Goal: Task Accomplishment & Management: Manage account settings

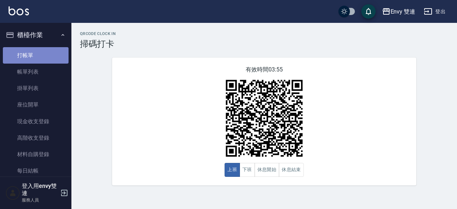
click at [42, 55] on link "打帳單" at bounding box center [36, 55] width 66 height 16
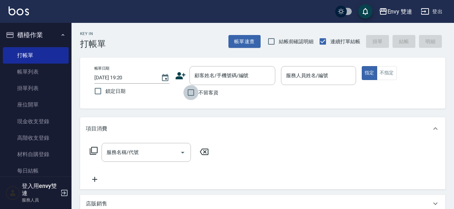
click at [195, 90] on input "不留客資" at bounding box center [190, 92] width 15 height 15
checkbox input "true"
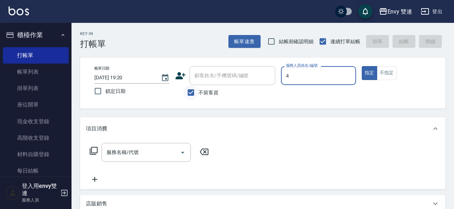
type input "[PERSON_NAME]-4"
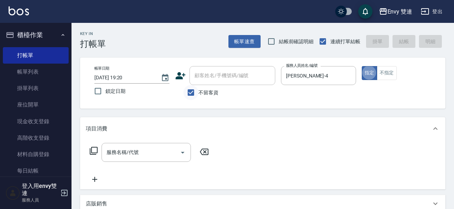
type button "true"
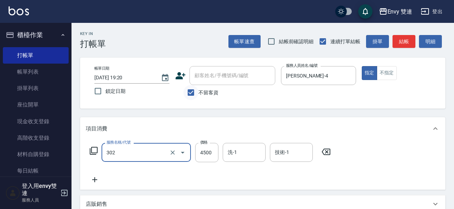
type input "水質感熱塑燙(302)"
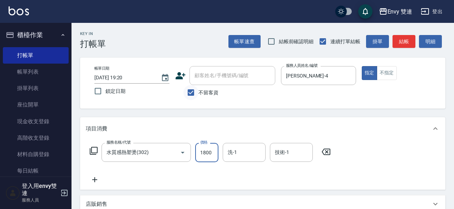
type input "1800"
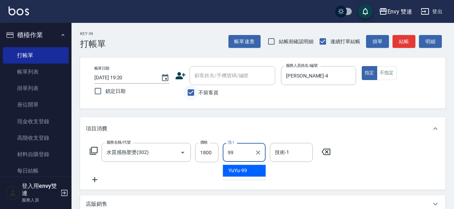
type input "YuYu-99"
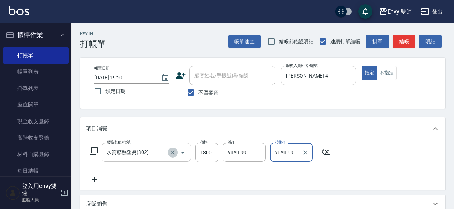
click at [174, 152] on icon "Clear" at bounding box center [172, 152] width 7 height 7
type input "YuYu-99"
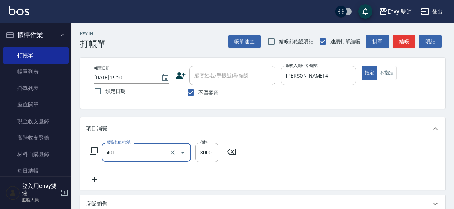
type input "染髮(401)"
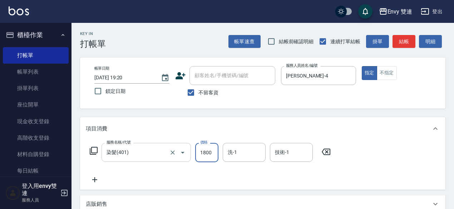
type input "1800"
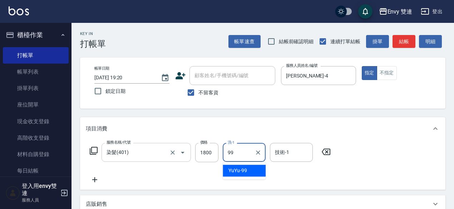
type input "YuYu-99"
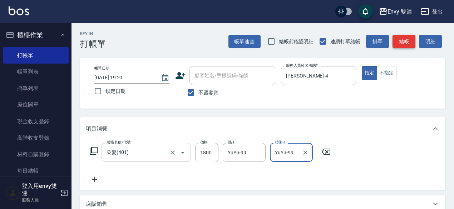
type input "YuYu-99"
click at [399, 45] on button "結帳" at bounding box center [403, 41] width 23 height 13
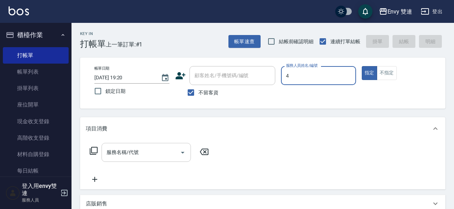
type input "[PERSON_NAME]-4"
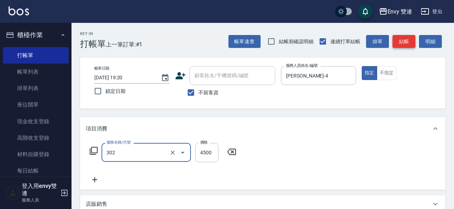
type input "水質感熱塑燙(302)"
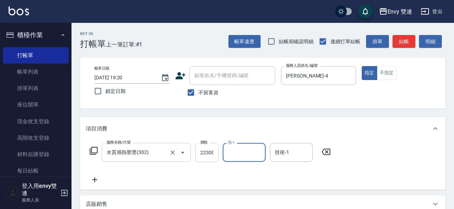
click at [210, 161] on input "22300" at bounding box center [206, 152] width 23 height 19
click at [208, 156] on input "22300" at bounding box center [206, 152] width 23 height 19
type input "2300"
type input "YuYu-99"
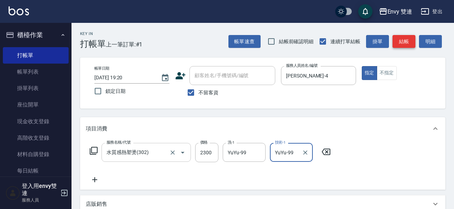
type input "YuYu-99"
click at [413, 39] on button "結帳" at bounding box center [403, 41] width 23 height 13
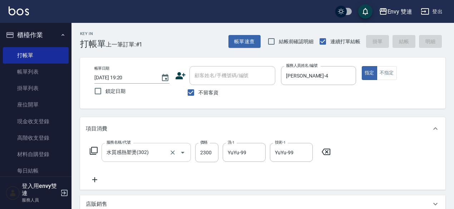
type input "[DATE] 19:21"
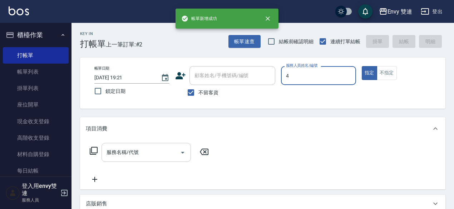
type input "[PERSON_NAME]-4"
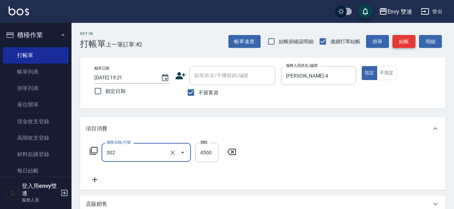
type input "水質感熱塑燙(302)"
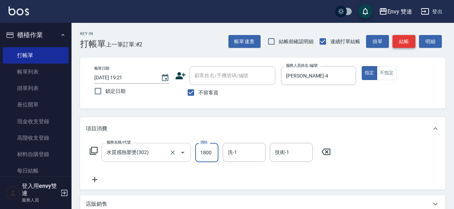
type input "1800"
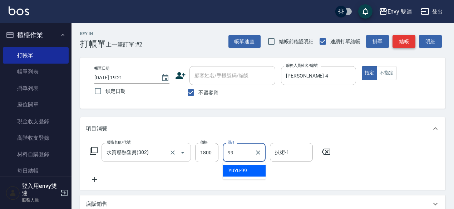
type input "YuYu-99"
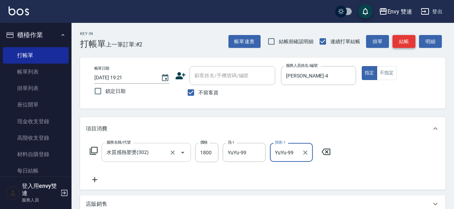
type input "YuYu-99"
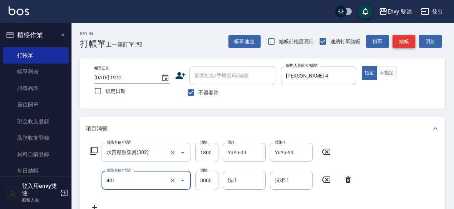
type input "染髮(401)"
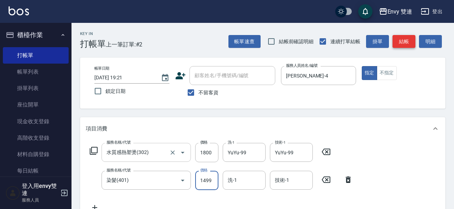
type input "1499"
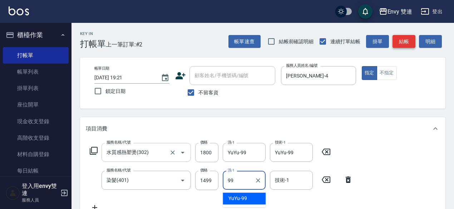
type input "YuYu-99"
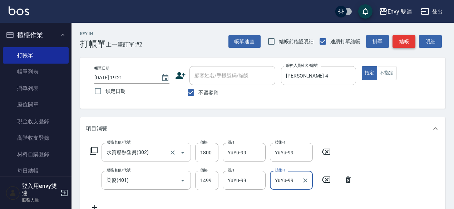
type input "YuYu-99"
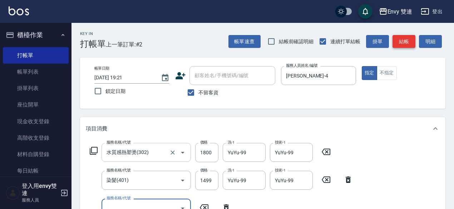
scroll to position [5, 0]
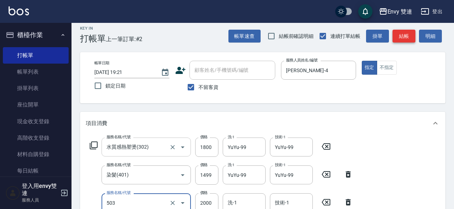
type input "日本結構二段式(503)"
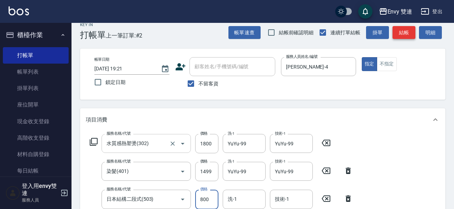
type input "800"
type input "YuYu-99"
click at [213, 175] on input "1499" at bounding box center [206, 171] width 23 height 19
click at [209, 173] on input "1499" at bounding box center [206, 171] width 23 height 19
type input "1400"
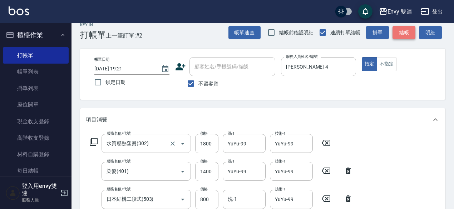
click at [401, 34] on button "結帳" at bounding box center [403, 32] width 23 height 13
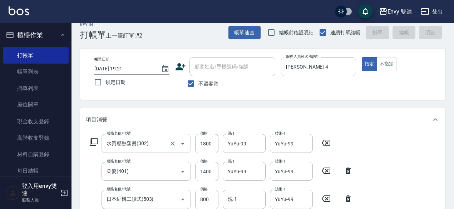
type input "[DATE] 19:22"
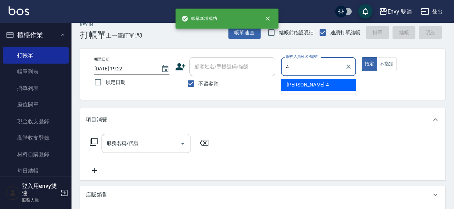
type input "[PERSON_NAME]-4"
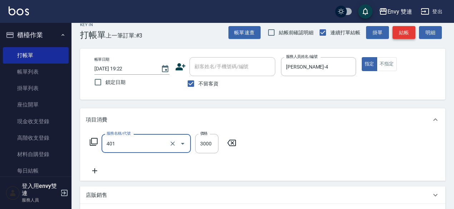
type input "染髮(401)"
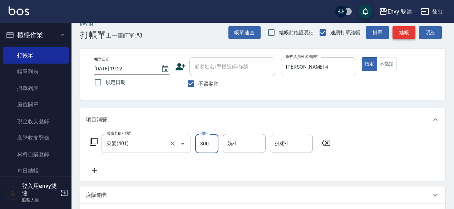
type input "800"
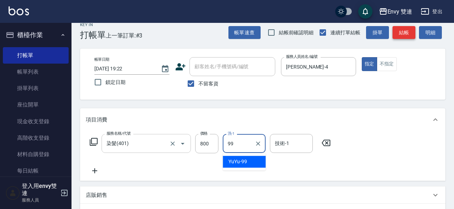
type input "YuYu-99"
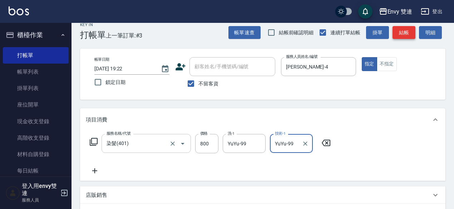
type input "YuYu-99"
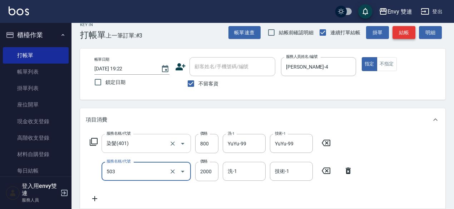
type input "日本結構二段式(503)"
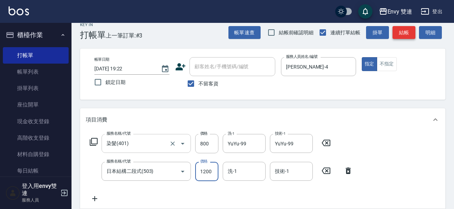
type input "1200"
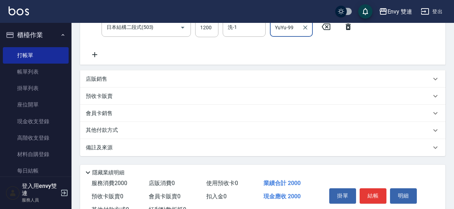
scroll to position [180, 0]
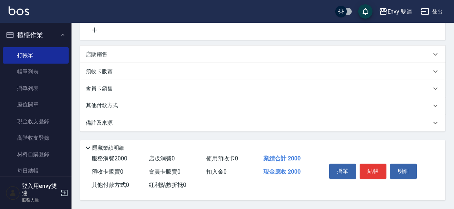
type input "YuYu-99"
click at [116, 108] on div "其他付款方式" at bounding box center [262, 105] width 365 height 17
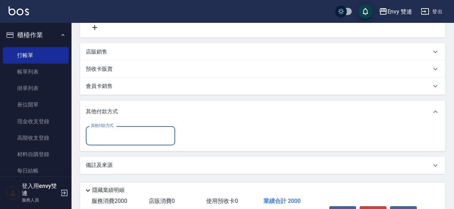
scroll to position [0, 0]
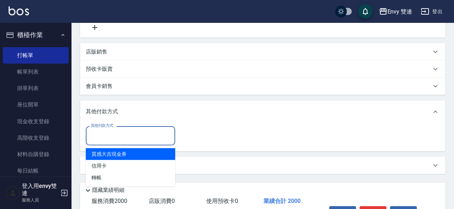
click at [101, 135] on input "其他付款方式" at bounding box center [130, 135] width 83 height 13
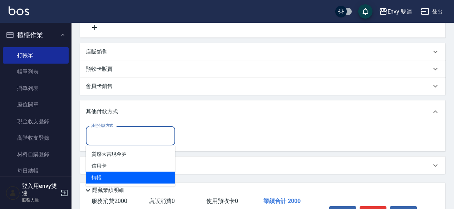
click at [98, 181] on span "轉帳" at bounding box center [130, 178] width 89 height 12
type input "轉帳"
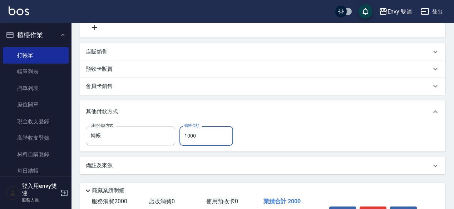
scroll to position [225, 0]
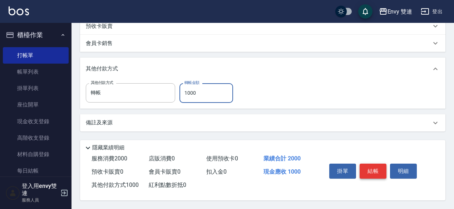
type input "1000"
click at [380, 169] on button "結帳" at bounding box center [372, 171] width 27 height 15
type input "[DATE] 19:23"
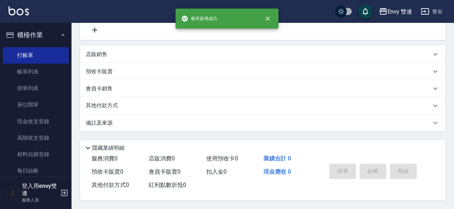
scroll to position [0, 0]
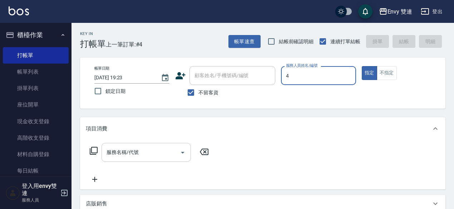
type input "[PERSON_NAME]-4"
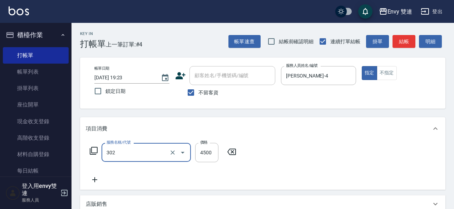
type input "水質感熱塑燙(302)"
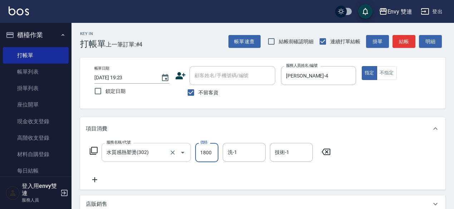
type input "1800"
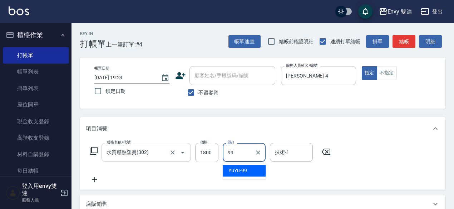
type input "YuYu-99"
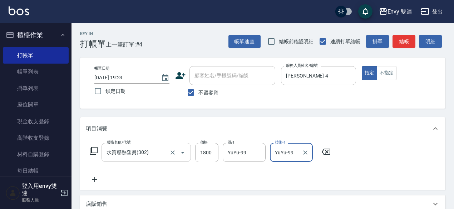
type input "YuYu-99"
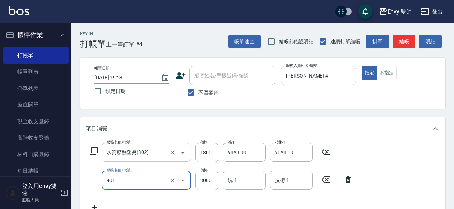
type input "染髮(401)"
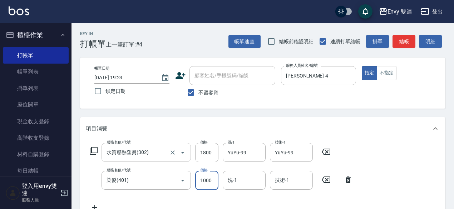
type input "1000"
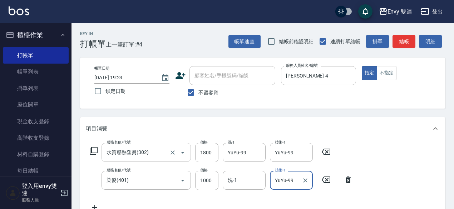
type input "YuYu-99"
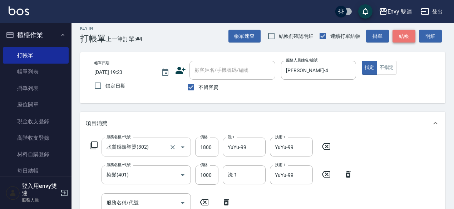
click at [403, 38] on button "結帳" at bounding box center [403, 36] width 23 height 13
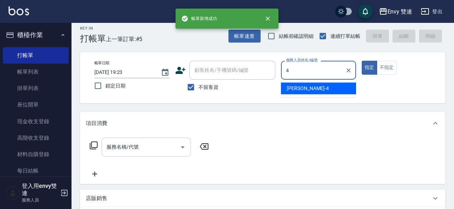
type input "[PERSON_NAME]-4"
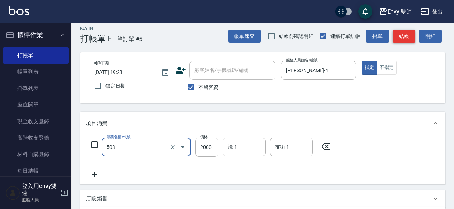
type input "日本結構二段式(503)"
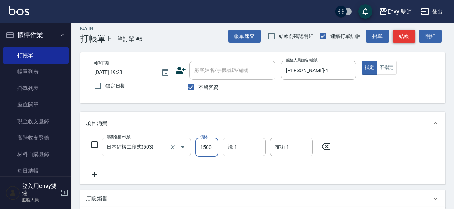
type input "1500"
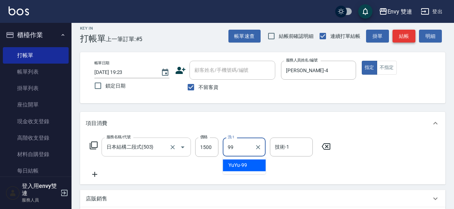
type input "YuYu-99"
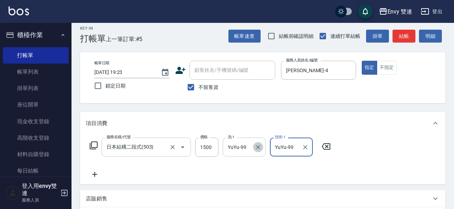
click at [259, 149] on icon "Clear" at bounding box center [257, 147] width 7 height 7
type input "YuYu-99"
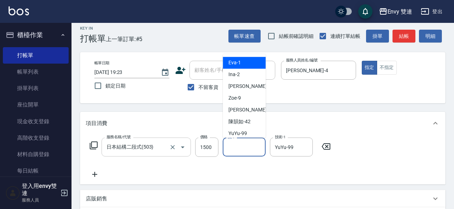
click at [235, 148] on input "洗-1" at bounding box center [244, 147] width 36 height 13
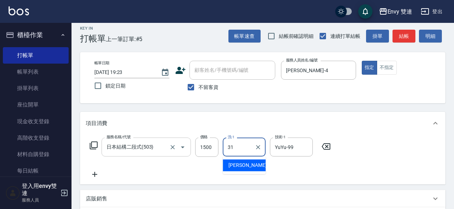
type input "Lina-31"
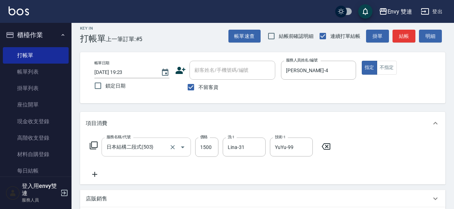
click at [405, 29] on div "帳單速查 結帳前確認明細 連續打單結帳 掛單 結帳 明細" at bounding box center [336, 36] width 217 height 15
click at [405, 38] on button "結帳" at bounding box center [403, 36] width 23 height 13
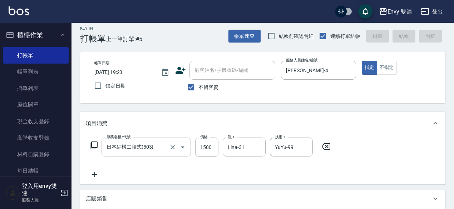
type input "[DATE] 19:24"
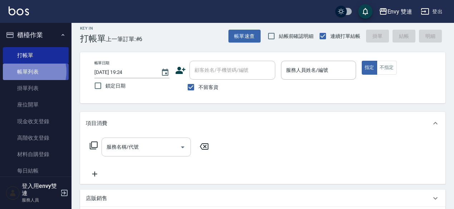
click at [28, 72] on link "帳單列表" at bounding box center [36, 72] width 66 height 16
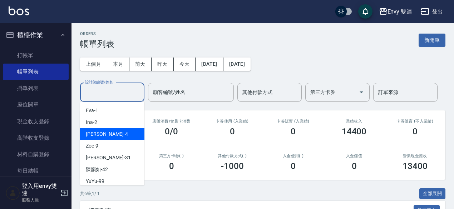
drag, startPoint x: 99, startPoint y: 92, endPoint x: 106, endPoint y: 132, distance: 40.9
click at [106, 132] on body "Envy 雙連 登出 櫃檯作業 打帳單 帳單列表 掛單列表 座位開單 現金收支登錄 高階收支登錄 材料自購登錄 每日結帳 排班表 掃碼打卡 預約管理 預約管理…" at bounding box center [227, 184] width 454 height 368
click at [106, 132] on div "[PERSON_NAME] -4" at bounding box center [112, 134] width 64 height 12
type input "[PERSON_NAME]-4"
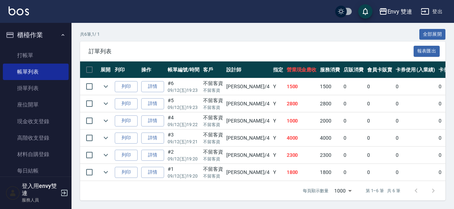
scroll to position [163, 0]
click at [154, 101] on link "詳情" at bounding box center [152, 103] width 23 height 11
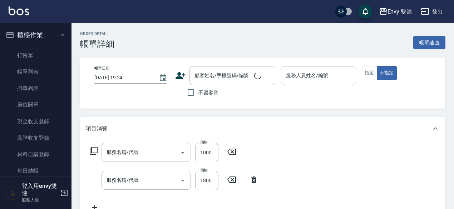
type input "[DATE] 19:23"
checkbox input "true"
type input "[PERSON_NAME]-4"
type input "染髮(401)"
type input "水質感熱塑燙(302)"
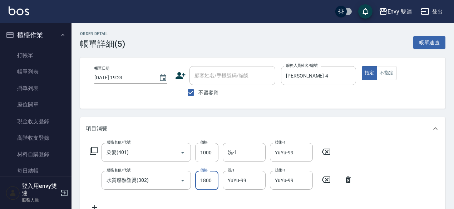
click at [209, 181] on input "1800" at bounding box center [206, 180] width 23 height 19
click at [178, 179] on button "Open" at bounding box center [182, 180] width 11 height 11
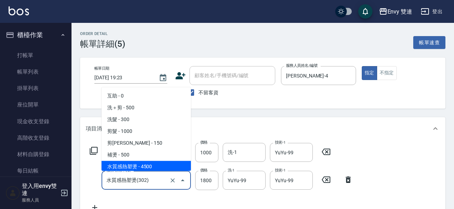
scroll to position [2, 0]
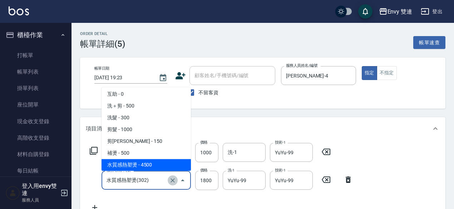
click at [171, 178] on icon "Clear" at bounding box center [172, 180] width 7 height 7
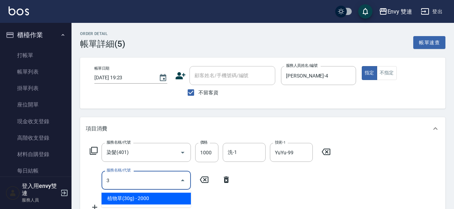
scroll to position [0, 0]
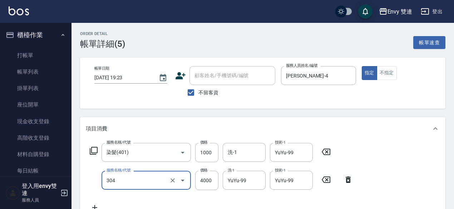
type input "縮毛矯正 (304)"
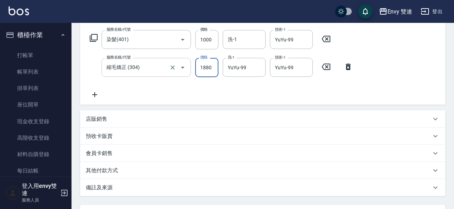
scroll to position [176, 0]
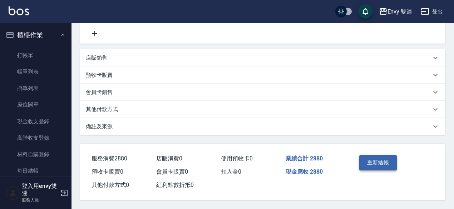
type input "1880"
click at [382, 155] on button "重新結帳" at bounding box center [378, 162] width 38 height 15
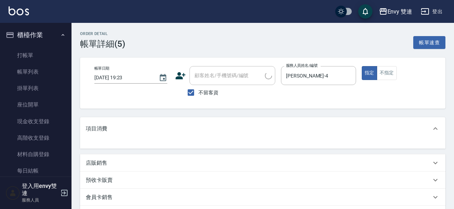
scroll to position [70, 0]
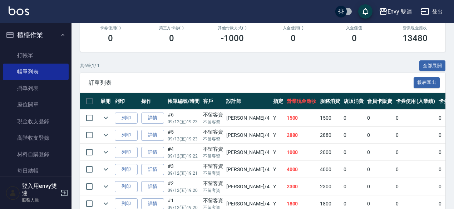
scroll to position [137, 0]
